Goal: Task Accomplishment & Management: Use online tool/utility

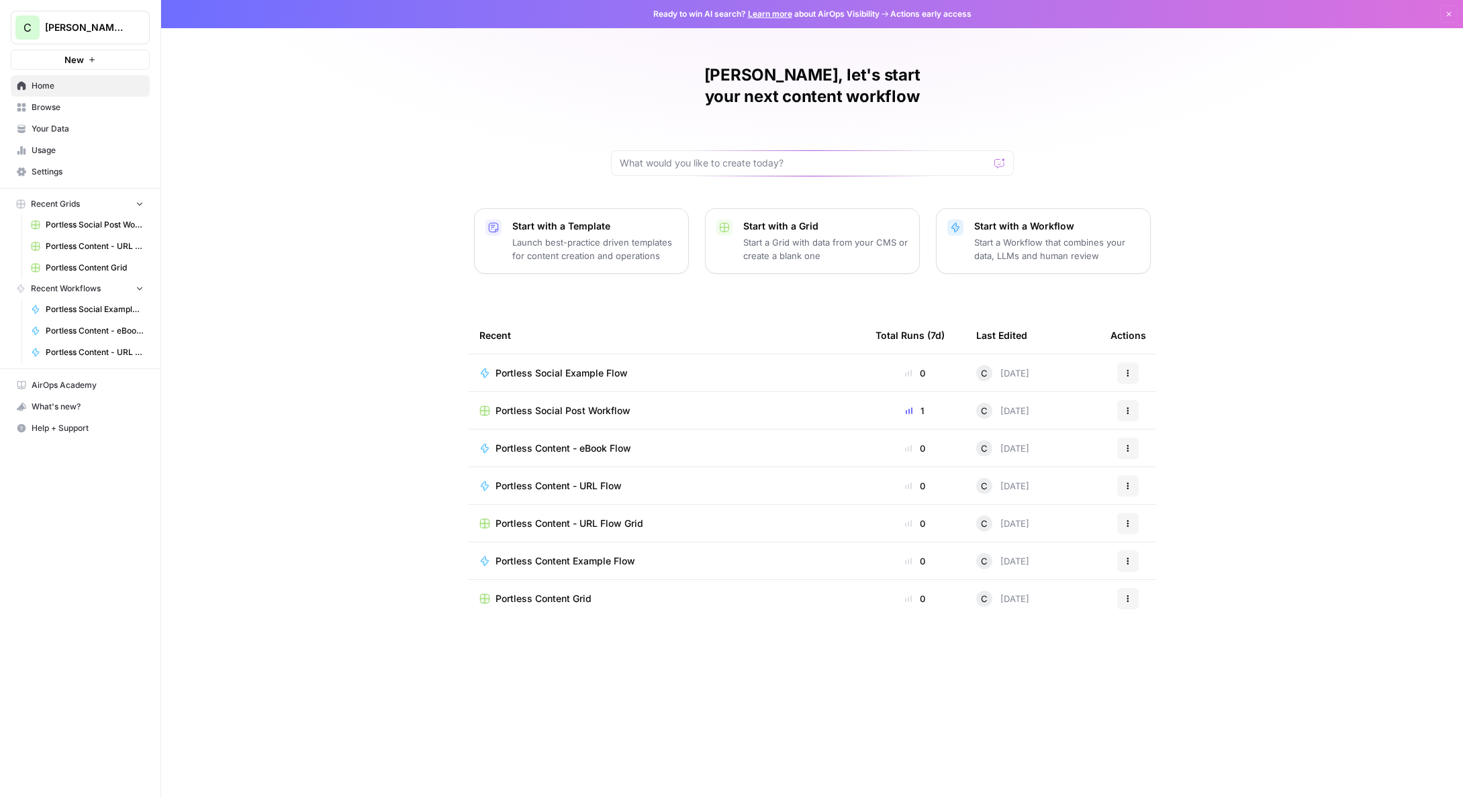
click at [534, 236] on p "Launch best-practice driven templates for content creation and operations" at bounding box center [594, 249] width 165 height 27
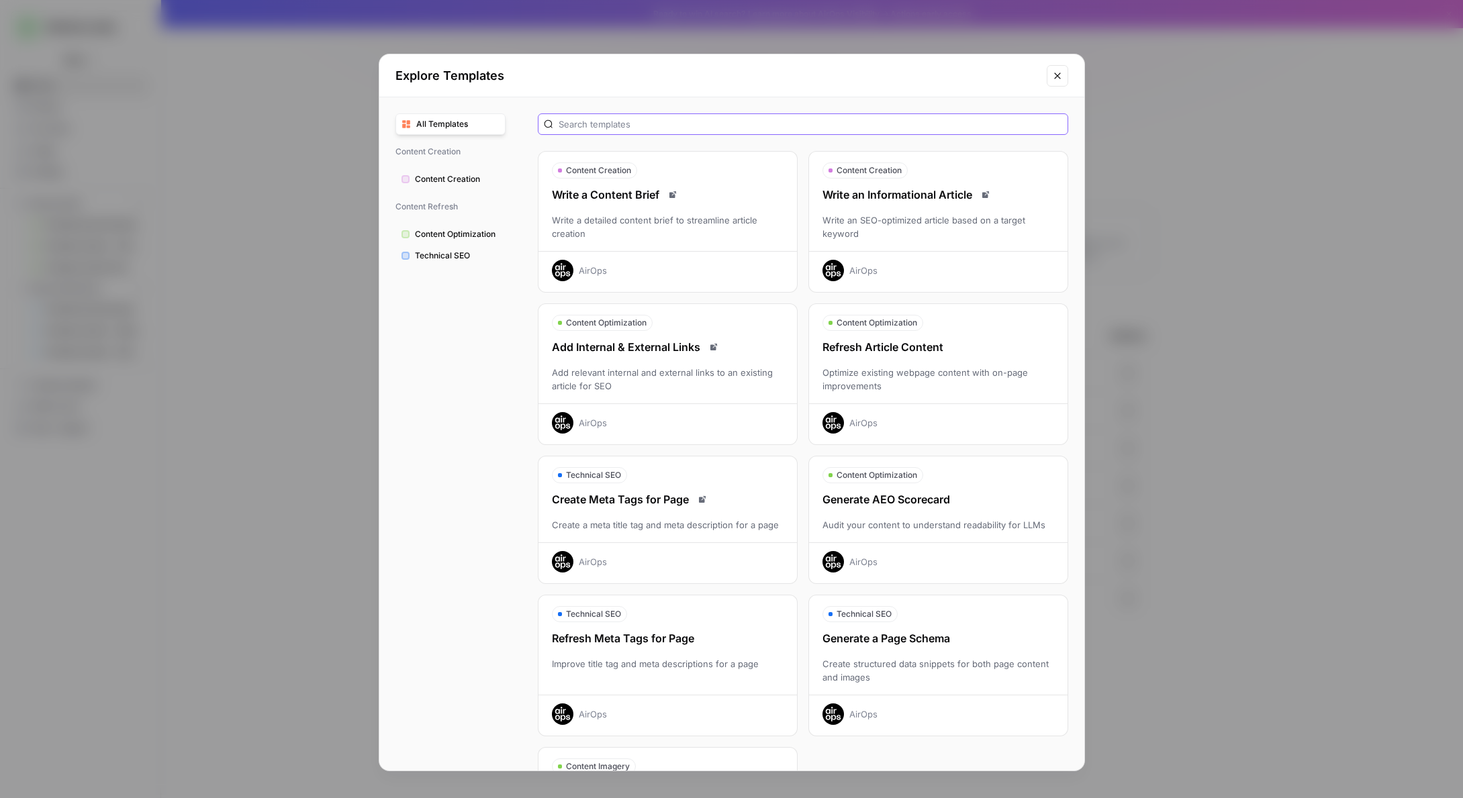
click at [604, 124] on input "text" at bounding box center [811, 123] width 504 height 13
type input "intel"
click at [461, 179] on span "Content Creation" at bounding box center [457, 179] width 85 height 12
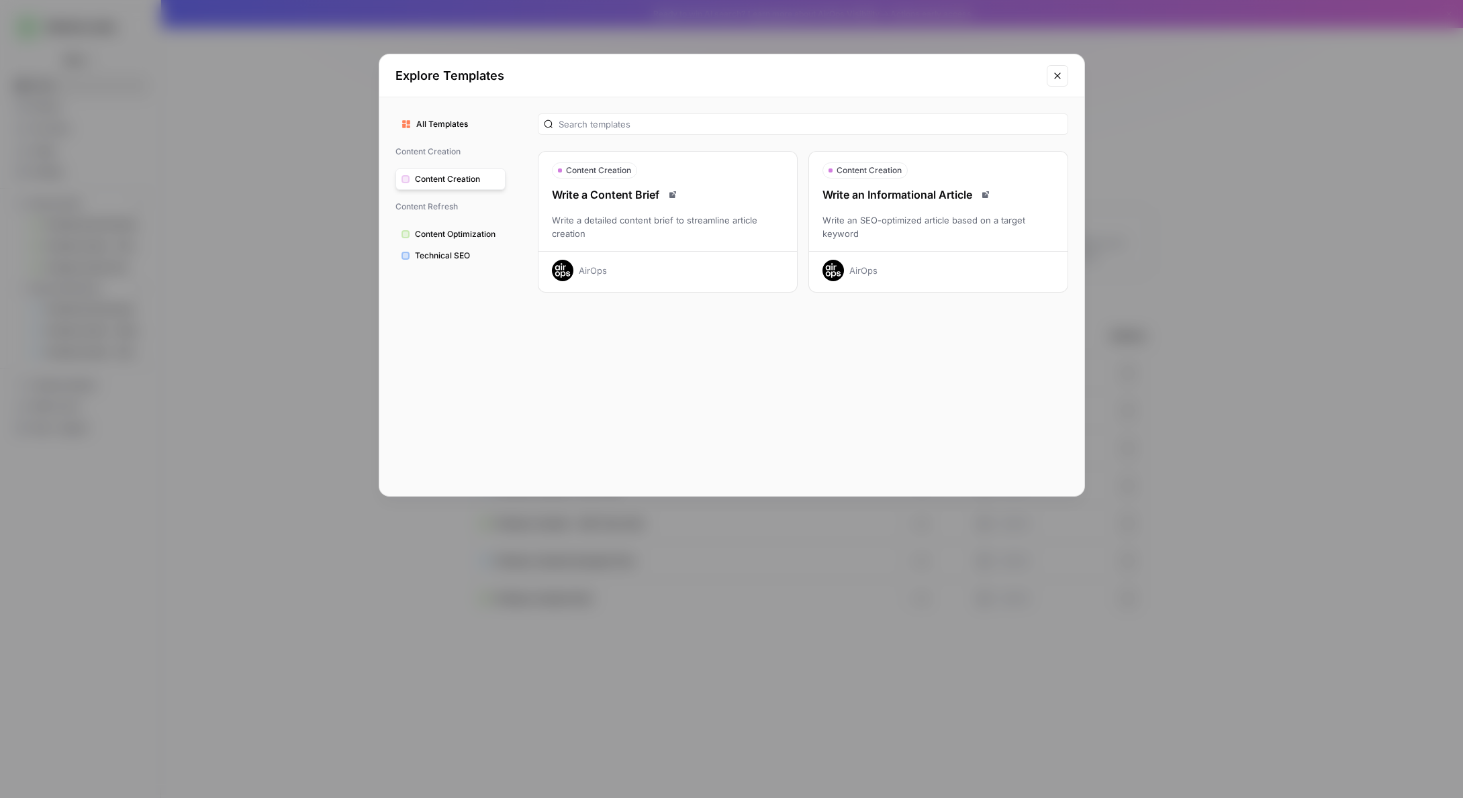
click at [441, 233] on span "Content Optimization" at bounding box center [457, 234] width 85 height 12
click at [444, 251] on span "Technical SEO" at bounding box center [457, 256] width 85 height 12
click at [447, 124] on span "All Templates" at bounding box center [457, 124] width 83 height 12
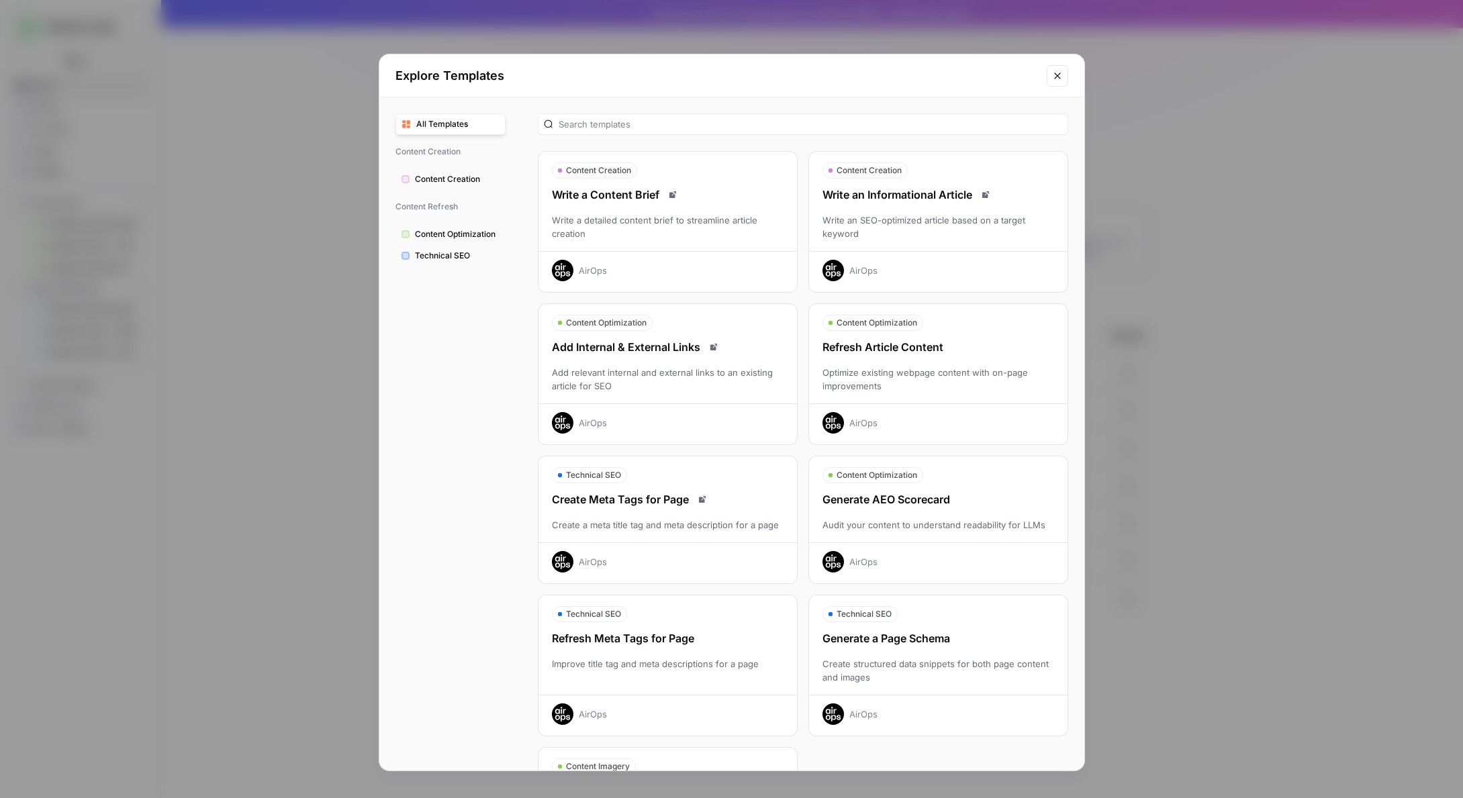
scroll to position [121, 0]
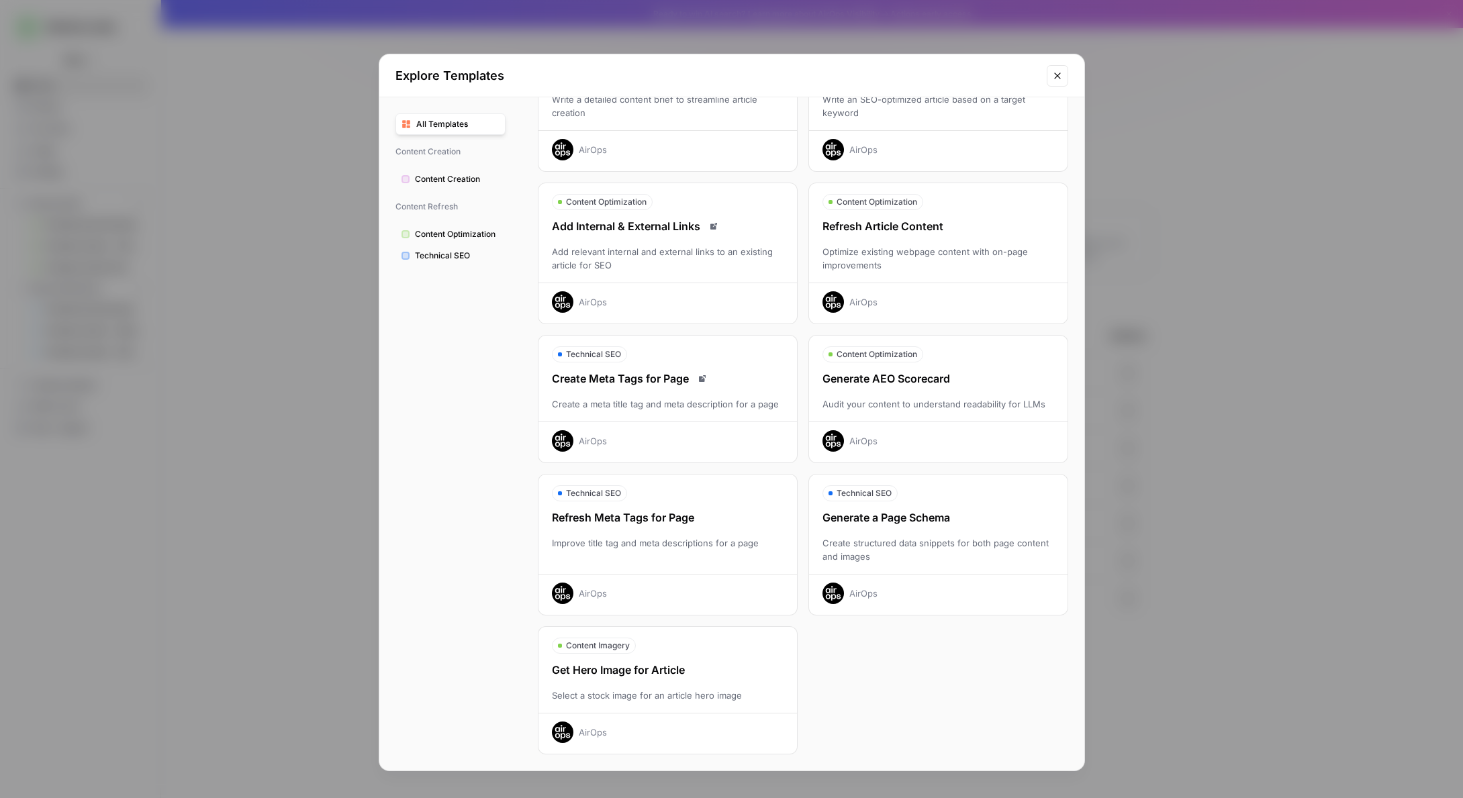
click at [1063, 83] on button "Close modal" at bounding box center [1057, 75] width 21 height 21
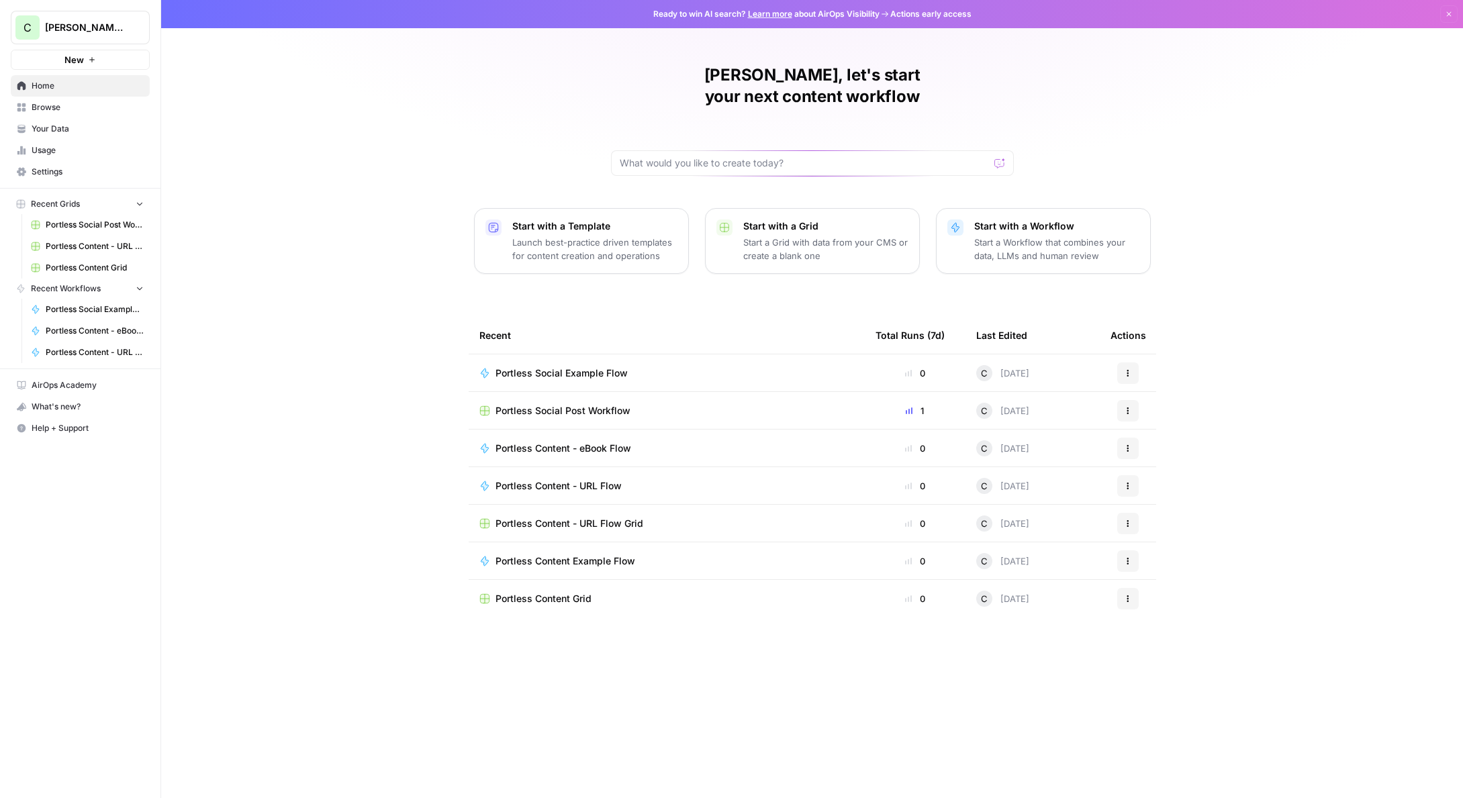
click at [769, 15] on link "Learn more" at bounding box center [770, 14] width 44 height 10
click at [602, 517] on span "Portless Content - URL Flow Grid" at bounding box center [570, 523] width 148 height 13
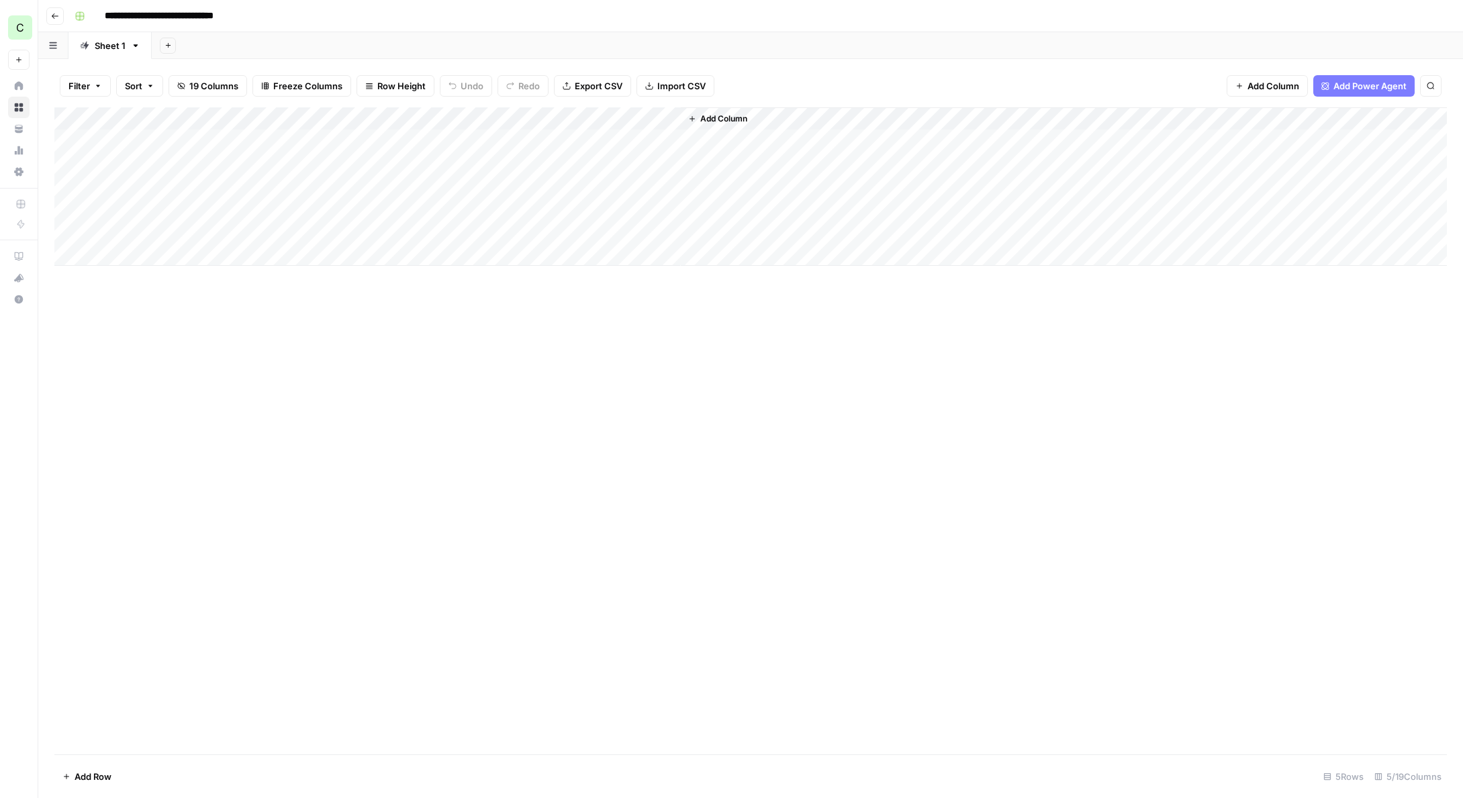
click at [56, 14] on icon "button" at bounding box center [55, 16] width 8 height 8
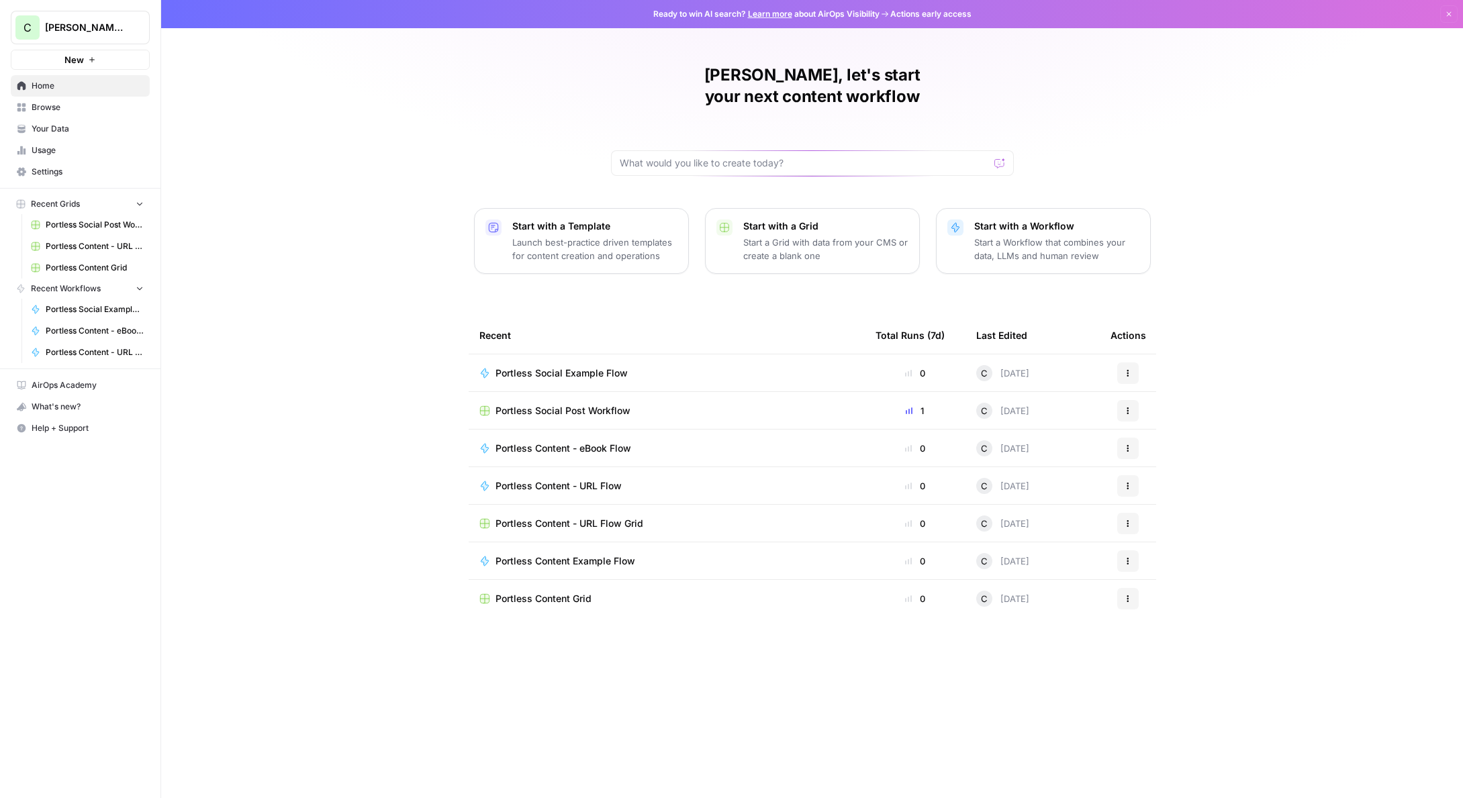
click at [574, 585] on td "Portless Content Grid" at bounding box center [667, 599] width 396 height 38
click at [573, 592] on span "Portless Content Grid" at bounding box center [544, 598] width 96 height 13
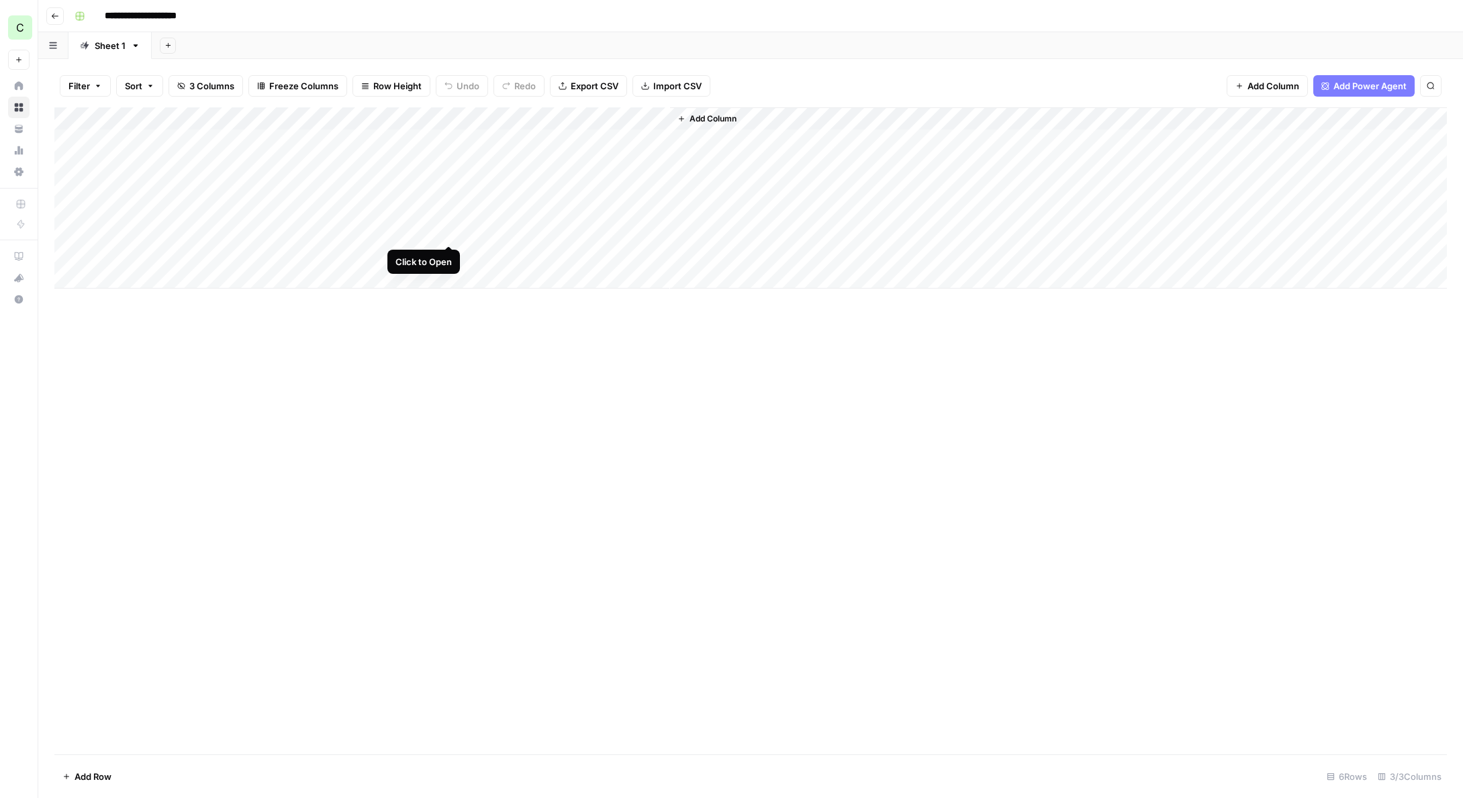
click at [449, 230] on div "Add Column" at bounding box center [750, 197] width 1393 height 181
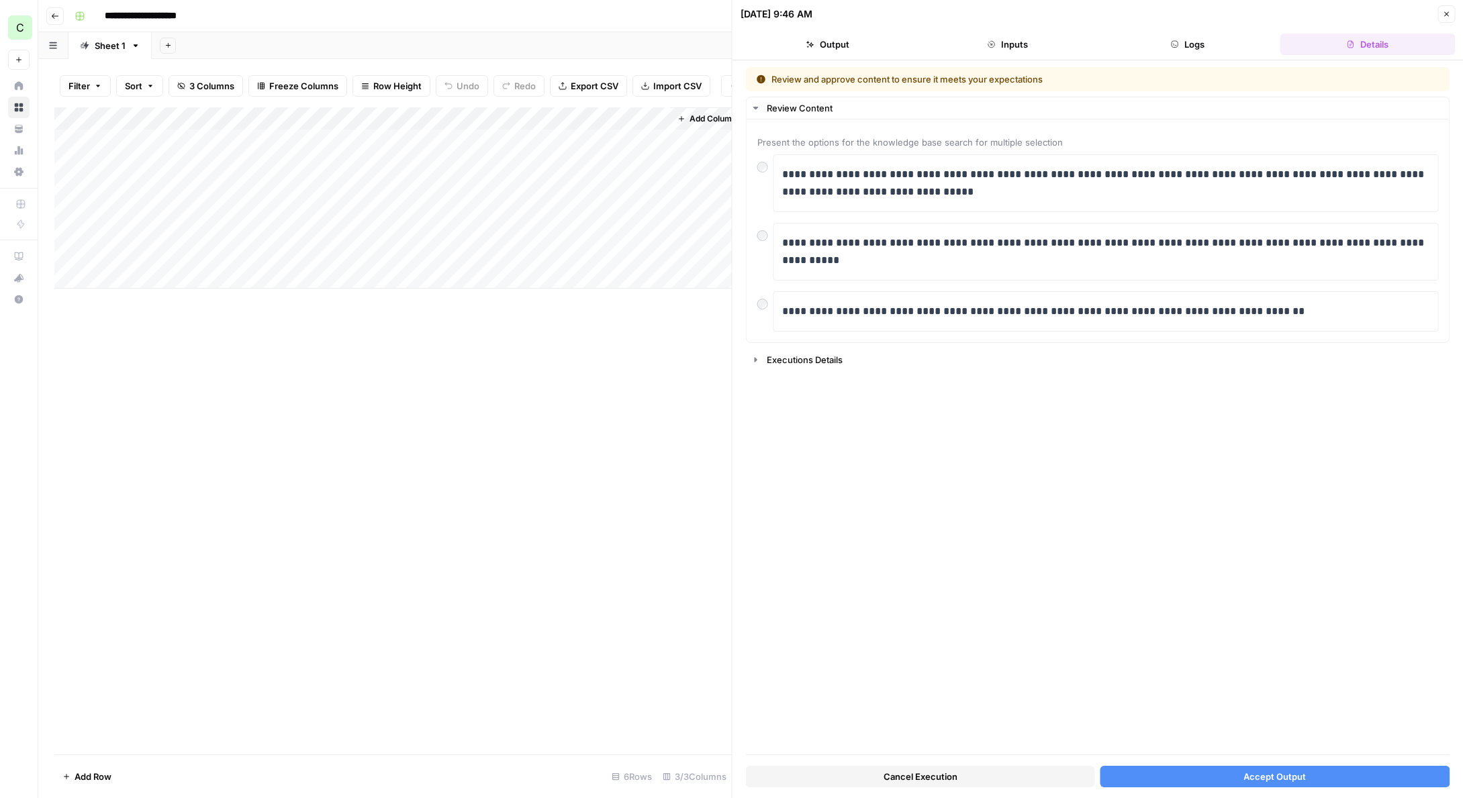
click at [1236, 773] on button "Accept Output" at bounding box center [1274, 776] width 349 height 21
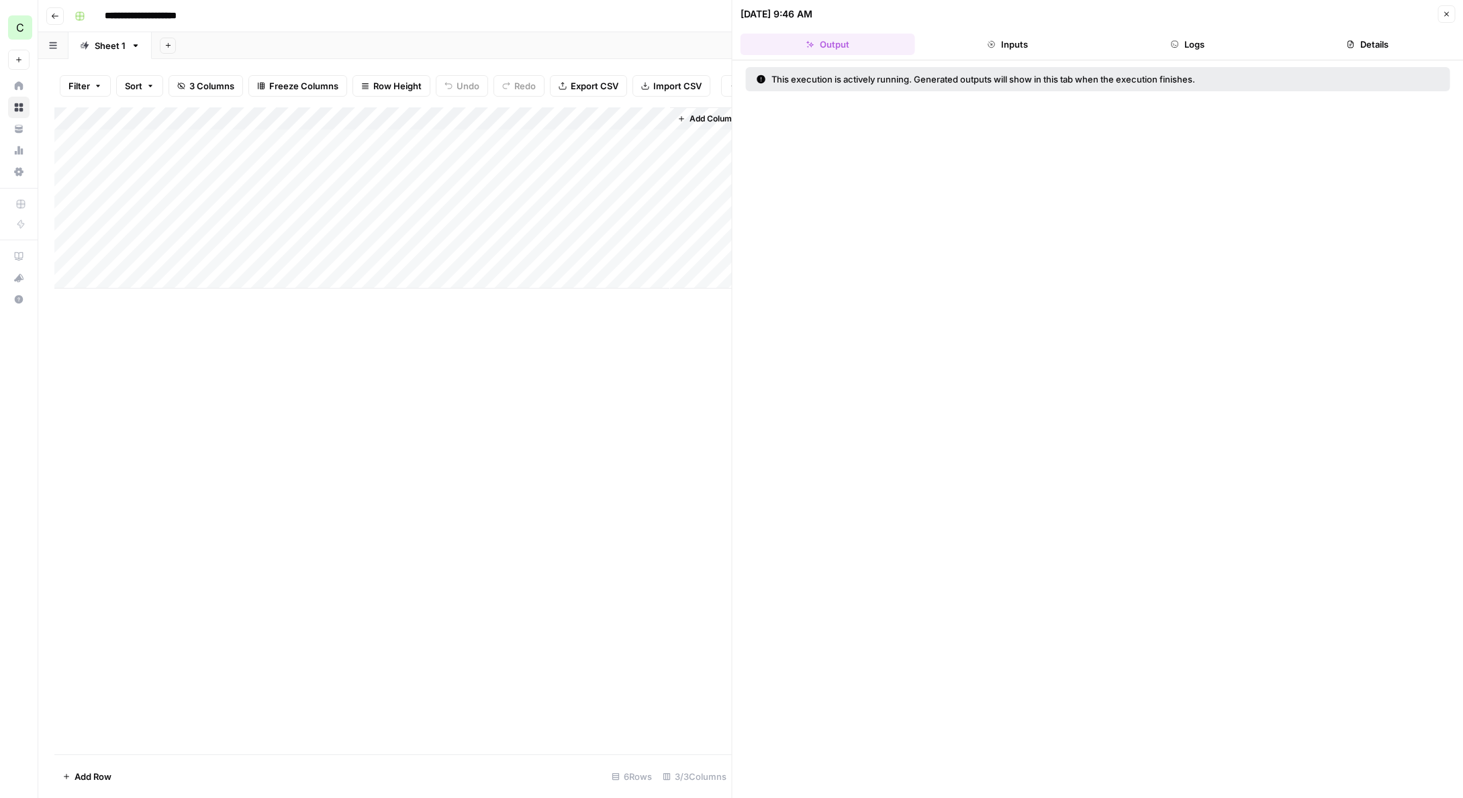
click at [1446, 12] on icon "button" at bounding box center [1446, 14] width 8 height 8
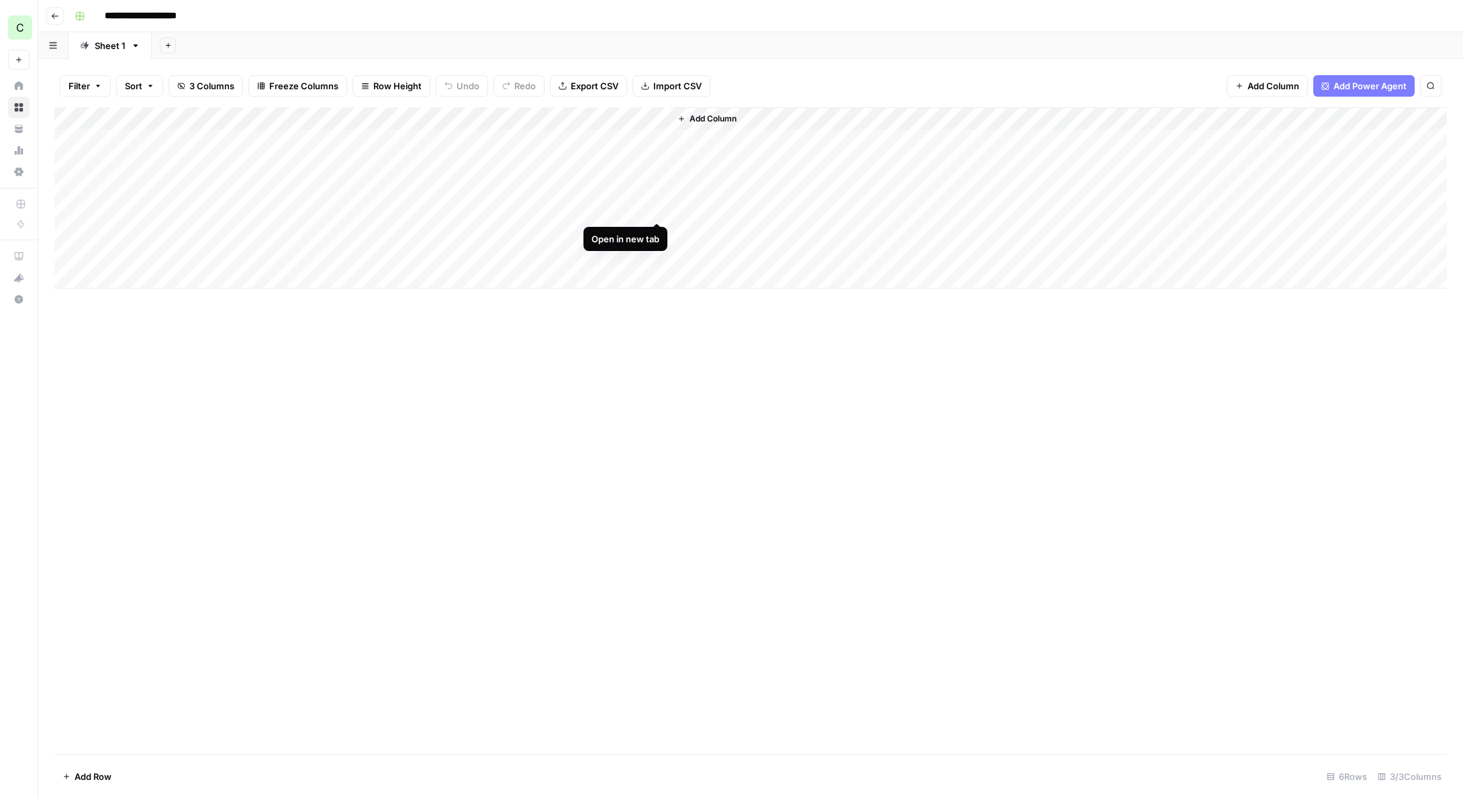
click at [655, 208] on div "Add Column" at bounding box center [750, 197] width 1393 height 181
click at [660, 207] on div "Add Column" at bounding box center [750, 197] width 1393 height 181
